Goal: Check status: Check status

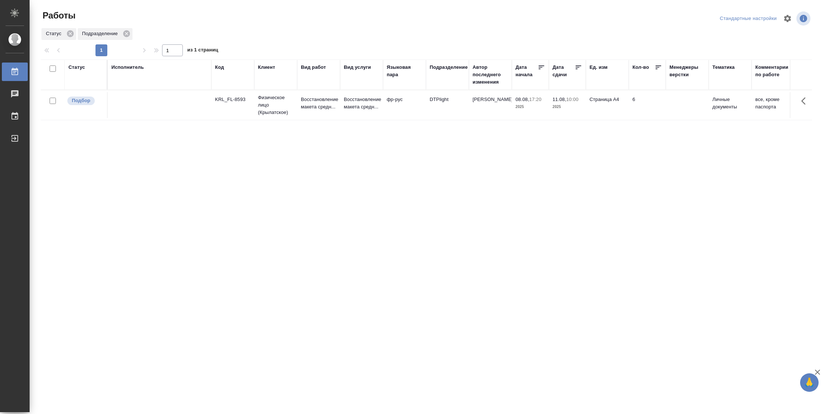
click at [81, 69] on div "Статус" at bounding box center [77, 67] width 17 height 7
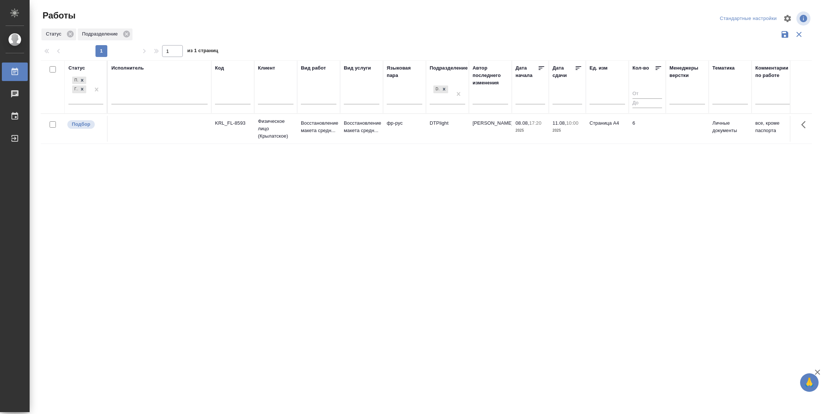
click at [90, 104] on div "Подбор Готов к работе" at bounding box center [86, 92] width 35 height 34
click at [93, 102] on div at bounding box center [96, 89] width 13 height 29
click at [130, 151] on div "В работе" at bounding box center [166, 147] width 111 height 13
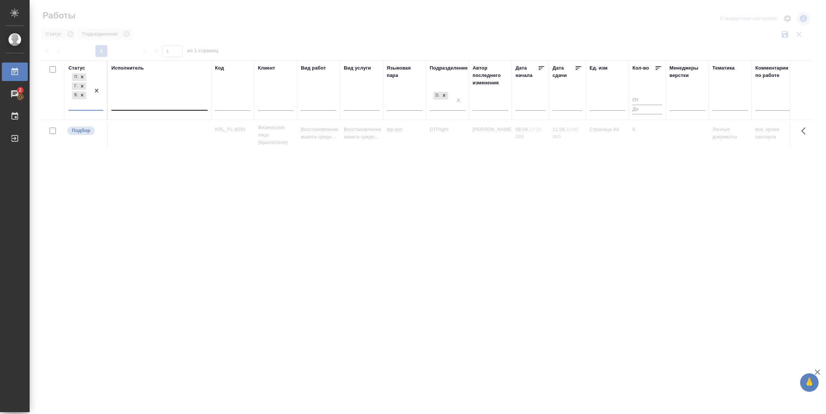
click at [152, 106] on div at bounding box center [159, 103] width 96 height 11
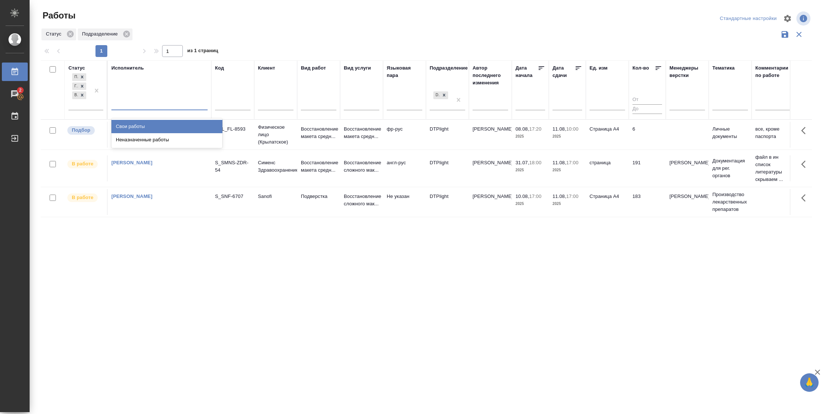
click at [150, 125] on div "Свои работы" at bounding box center [166, 126] width 111 height 13
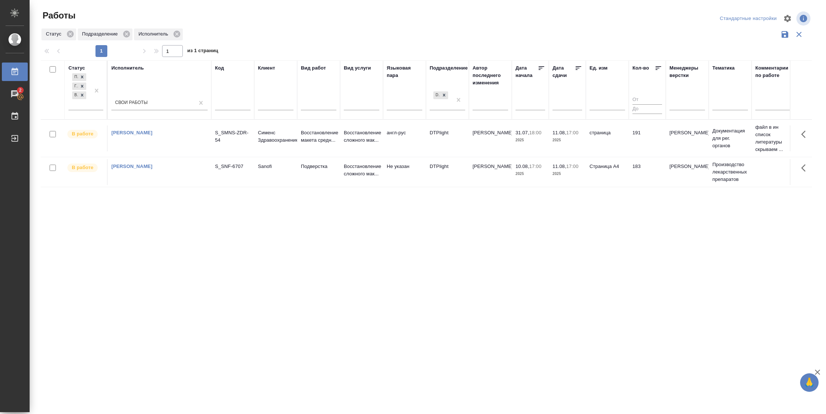
click at [610, 134] on td "страница" at bounding box center [607, 139] width 43 height 26
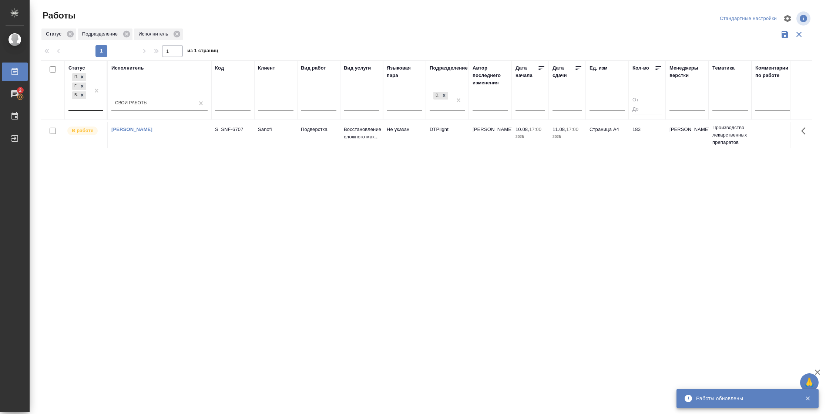
click at [93, 107] on div at bounding box center [96, 91] width 13 height 38
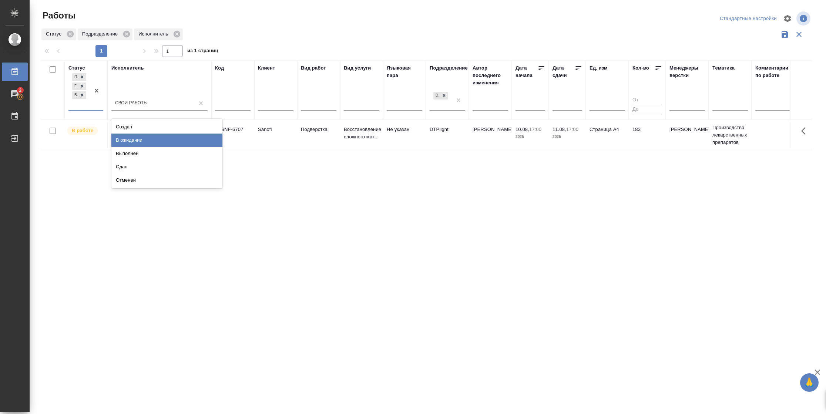
click at [129, 141] on div "В ожидании" at bounding box center [166, 140] width 111 height 13
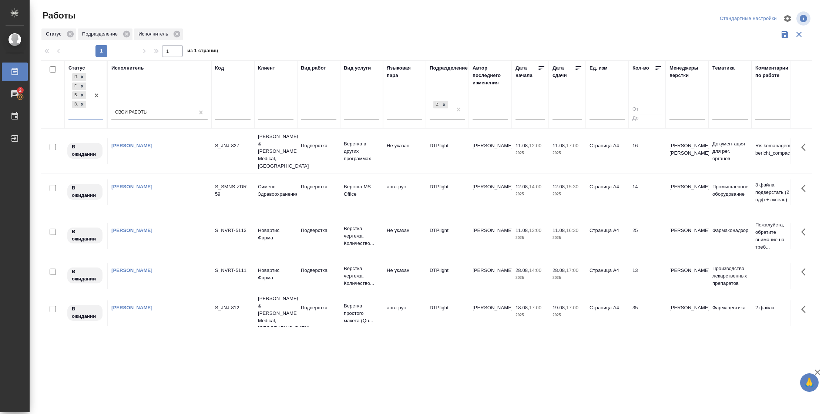
click at [577, 68] on icon at bounding box center [579, 68] width 6 height 4
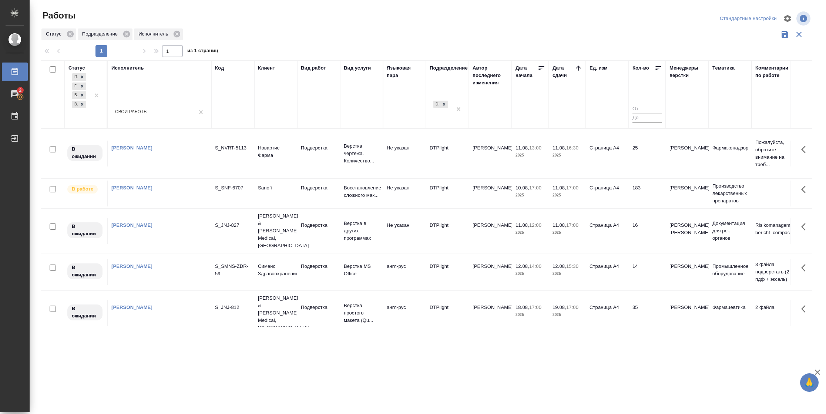
click at [617, 167] on td "Страница А4" at bounding box center [607, 154] width 43 height 26
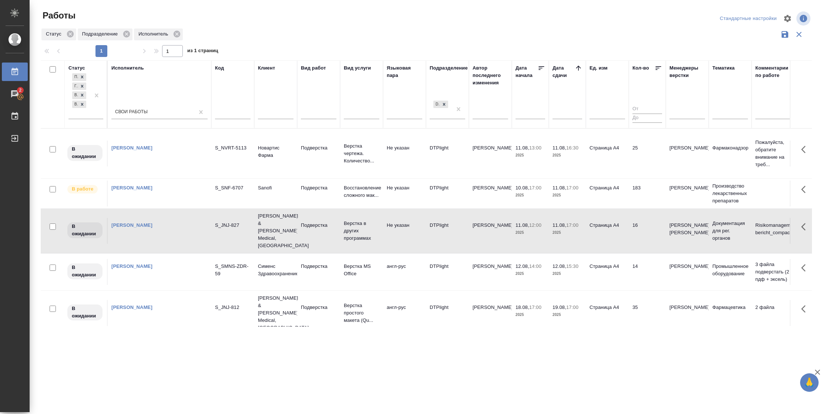
click at [617, 167] on td "Страница А4" at bounding box center [607, 154] width 43 height 26
click at [653, 160] on td "25" at bounding box center [647, 154] width 37 height 26
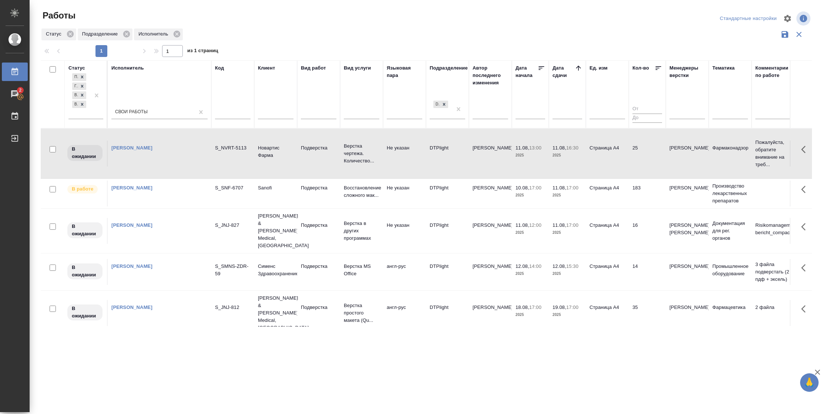
click at [653, 160] on td "25" at bounding box center [647, 154] width 37 height 26
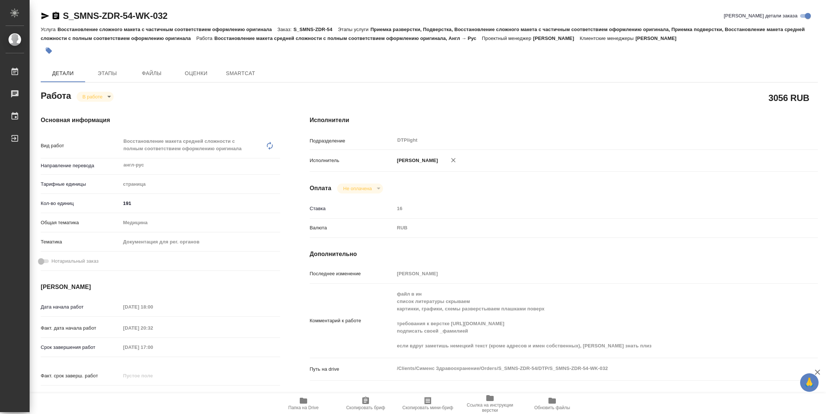
type textarea "x"
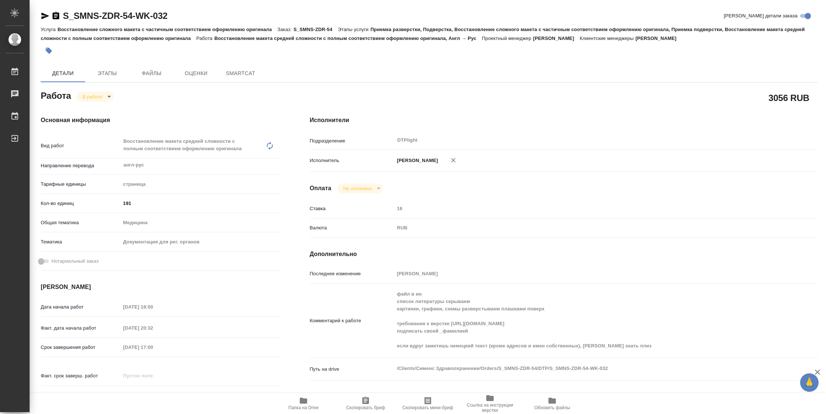
type textarea "x"
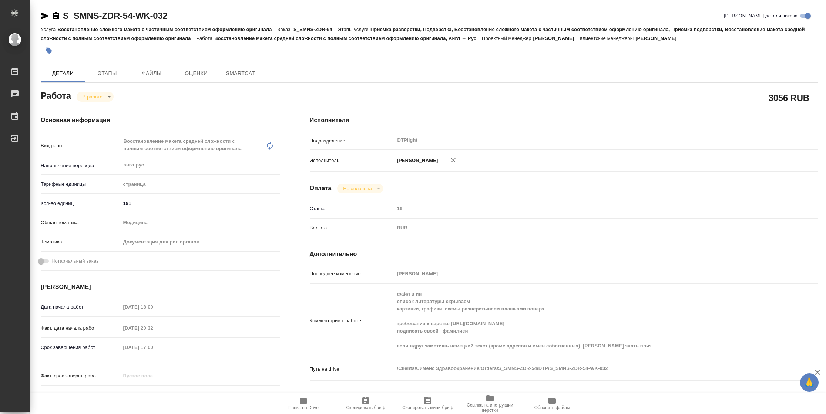
type textarea "x"
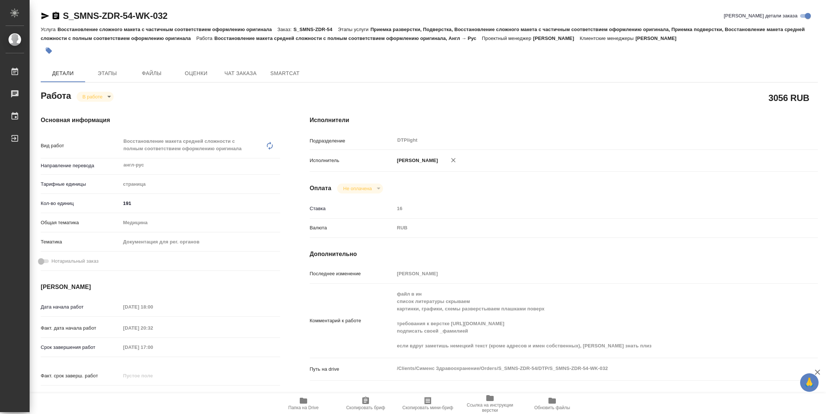
type textarea "x"
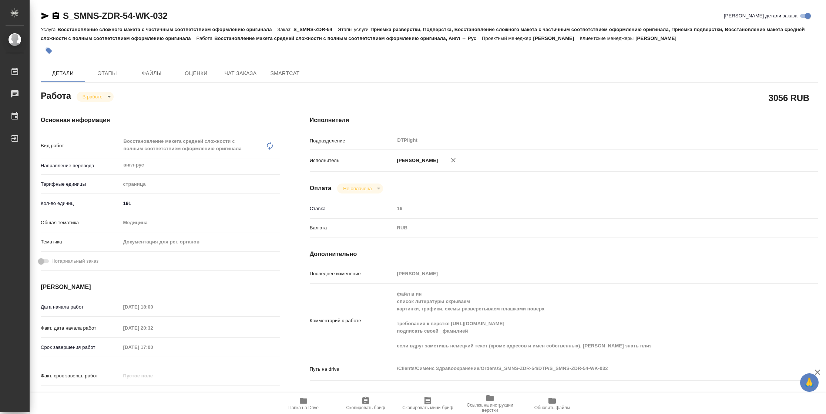
type textarea "x"
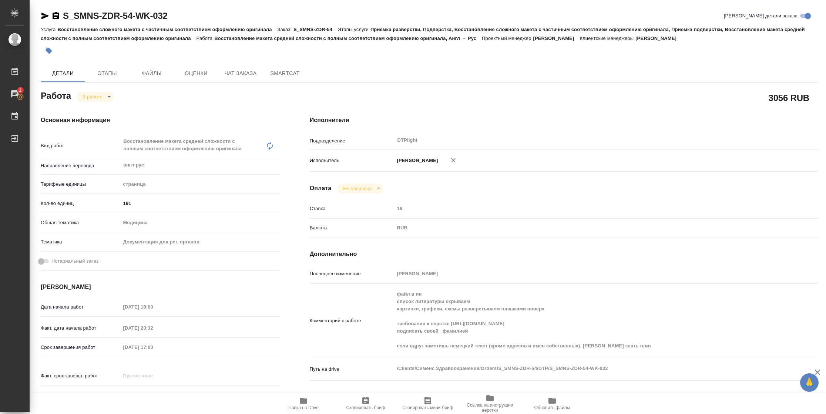
click at [313, 411] on span "Папка на Drive" at bounding box center [303, 407] width 30 height 5
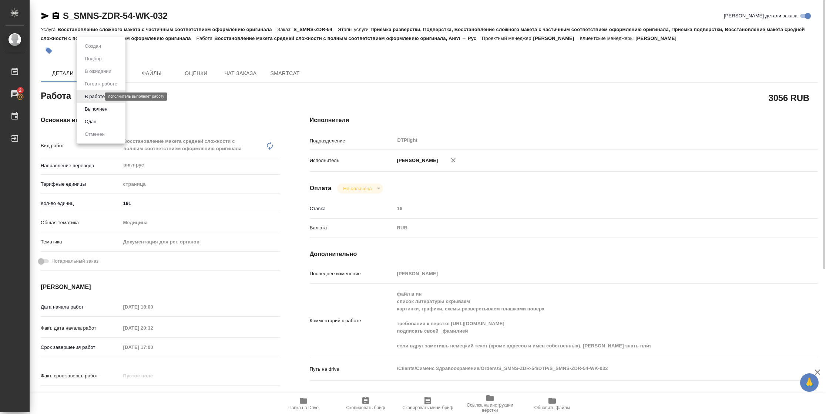
click at [90, 97] on body "🙏 .cls-1 fill:#fff; AWATERA Vasilyeva Natalia Работы 2 Чаты График Выйти S_SMNS…" at bounding box center [413, 207] width 826 height 414
drag, startPoint x: 95, startPoint y: 110, endPoint x: 117, endPoint y: 103, distance: 23.6
click at [95, 110] on button "Выполнен" at bounding box center [96, 109] width 27 height 8
type textarea "x"
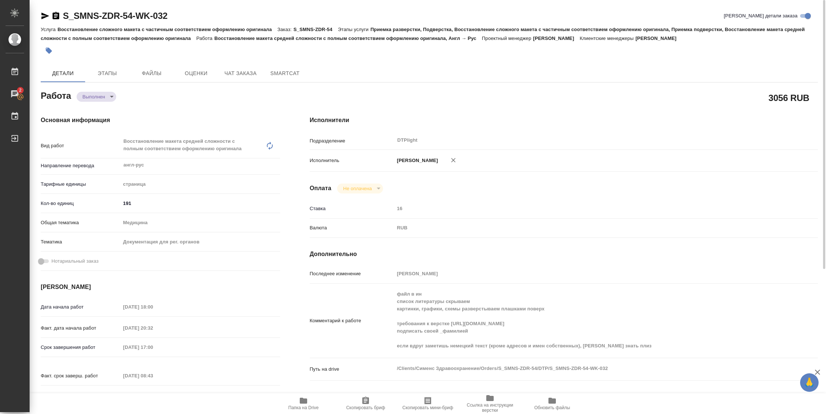
type textarea "x"
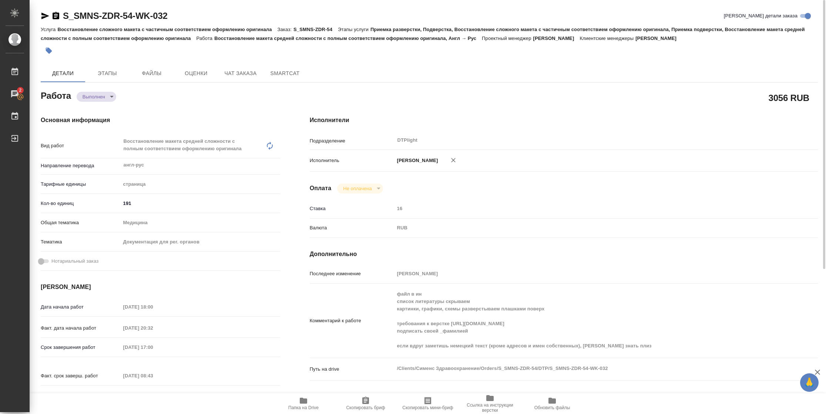
type textarea "x"
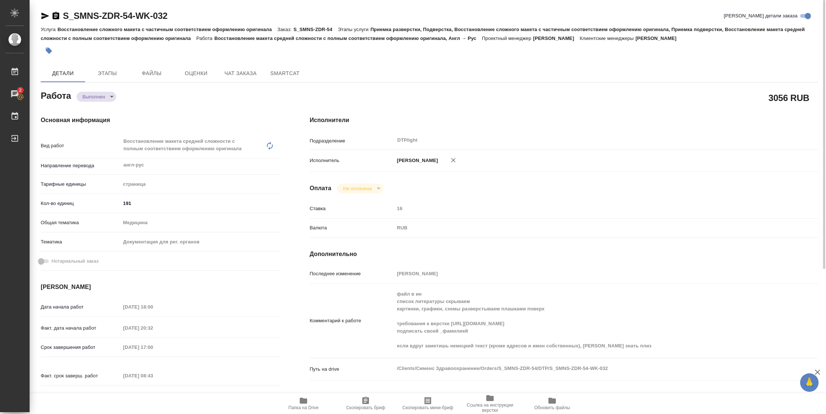
type textarea "x"
click at [46, 16] on icon "button" at bounding box center [45, 16] width 8 height 7
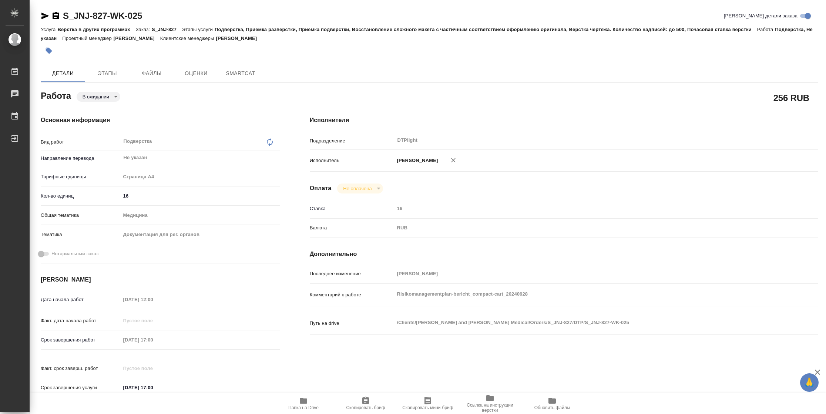
type textarea "x"
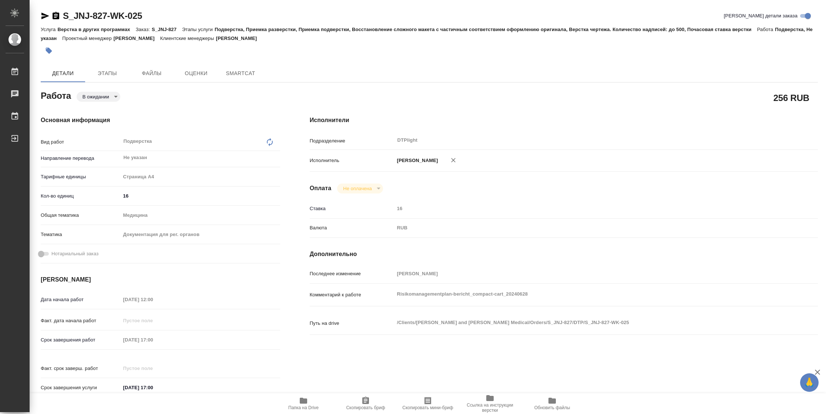
type textarea "x"
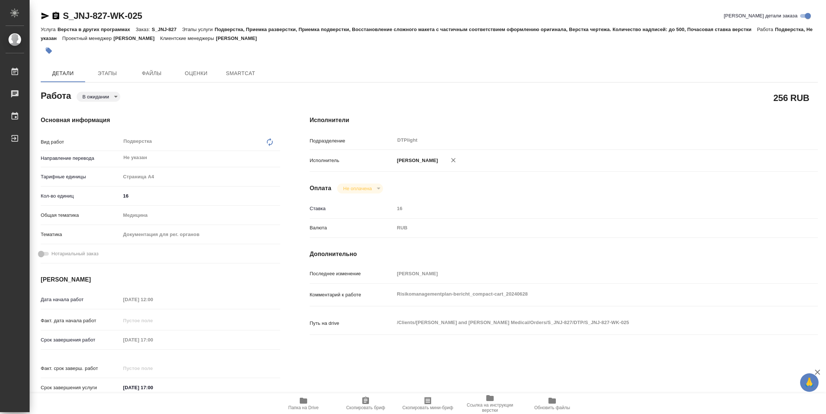
type textarea "x"
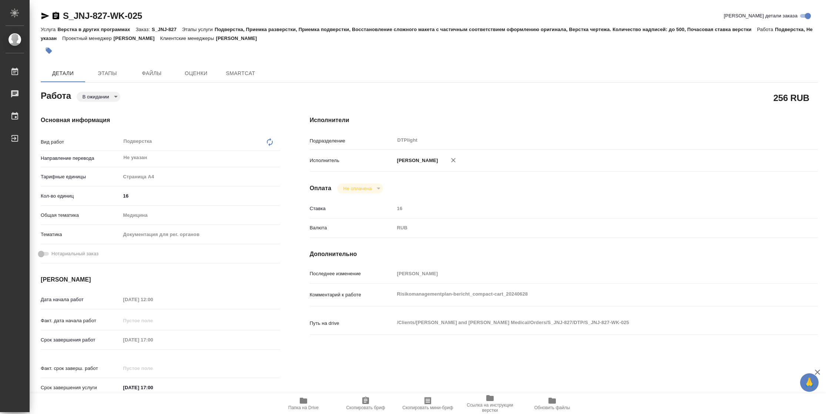
type textarea "x"
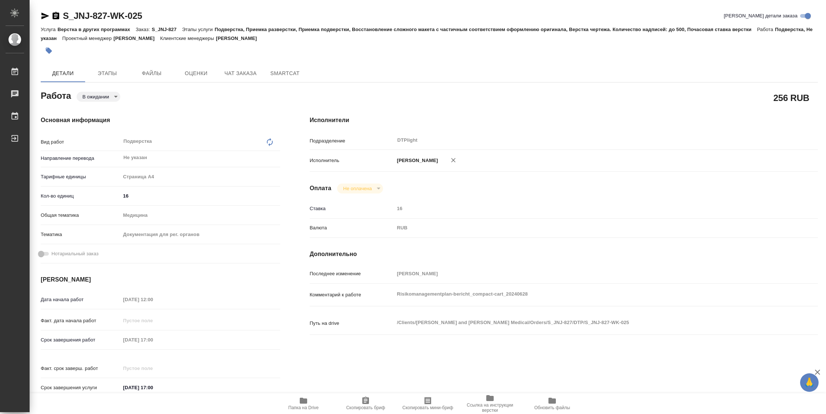
type textarea "x"
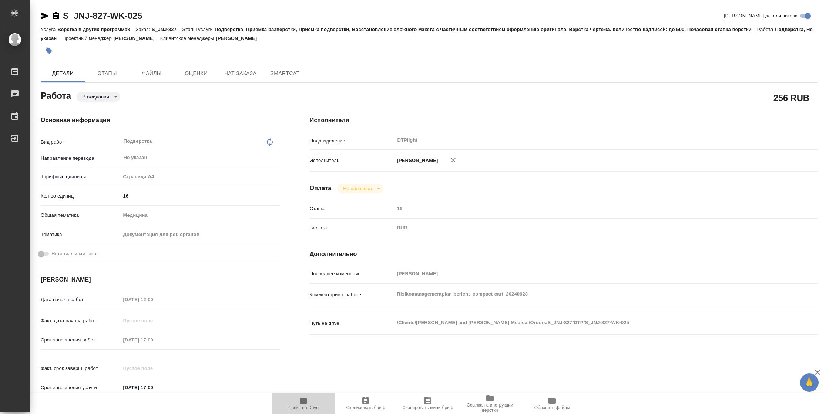
click at [306, 411] on button "Папка на Drive" at bounding box center [304, 404] width 62 height 21
type textarea "x"
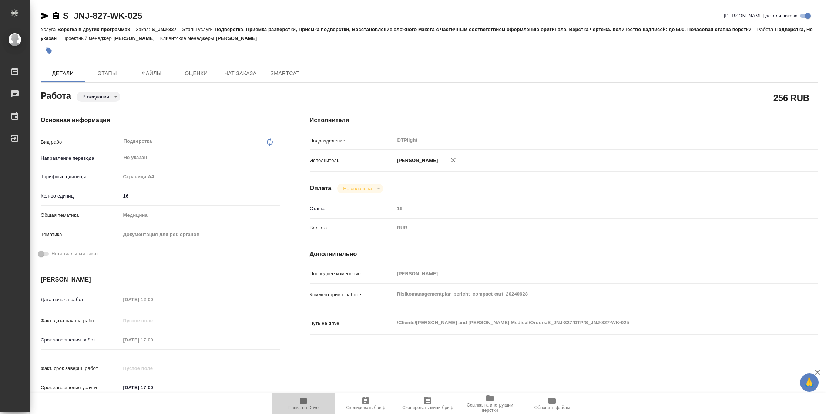
type textarea "x"
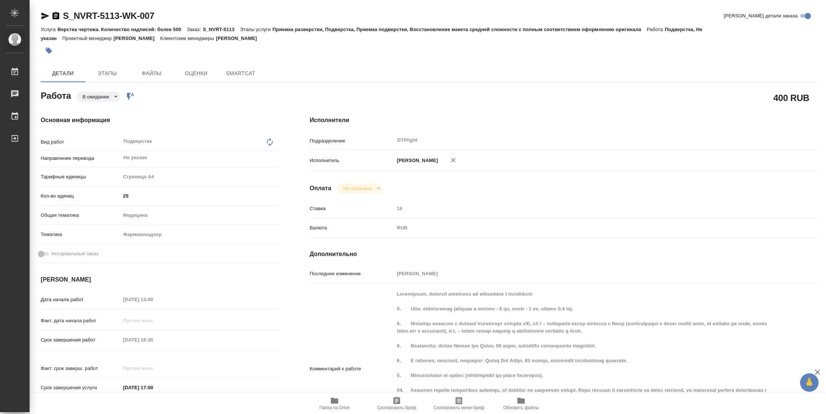
type textarea "x"
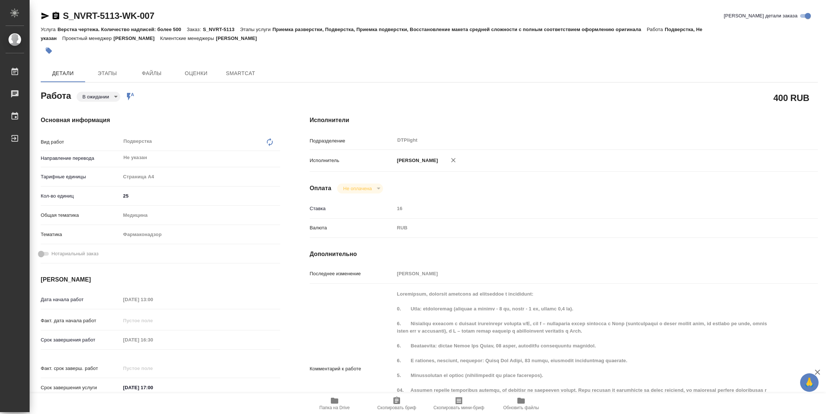
type textarea "x"
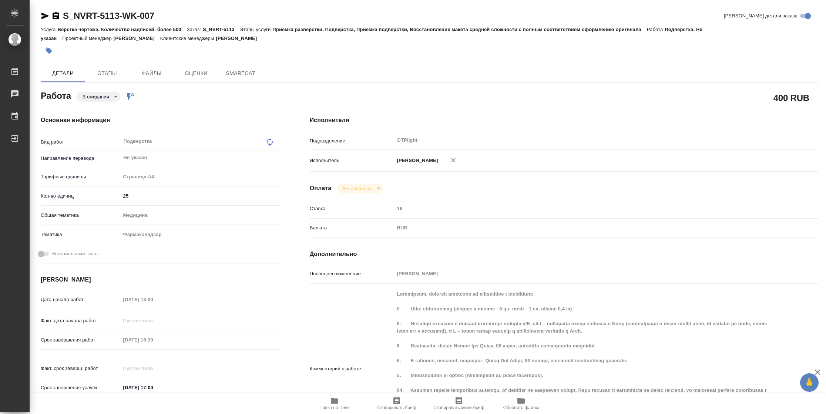
type textarea "x"
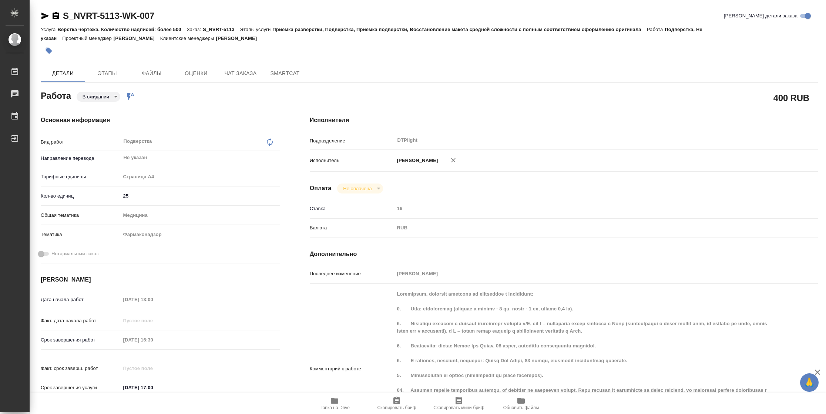
click at [328, 402] on span "Папка на Drive" at bounding box center [334, 404] width 53 height 14
type textarea "x"
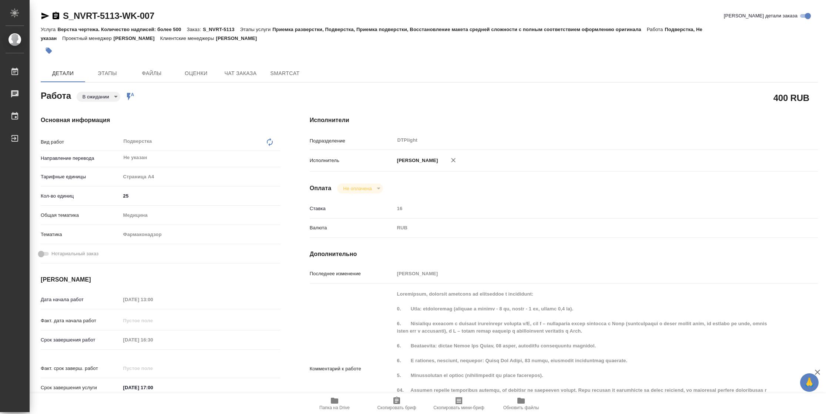
type textarea "x"
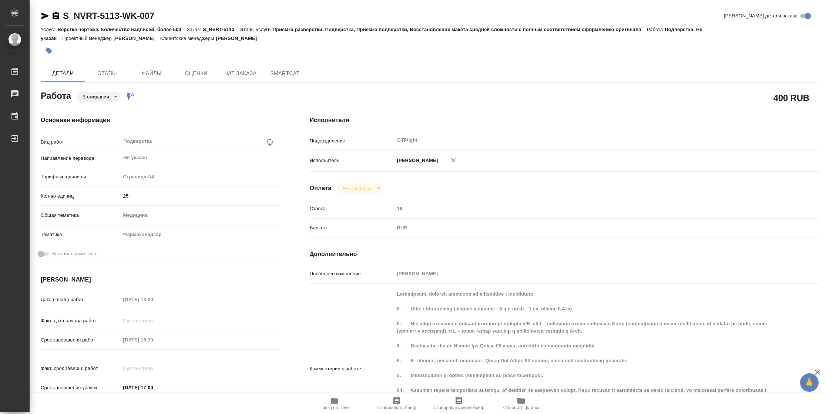
type textarea "x"
